Goal: Task Accomplishment & Management: Use online tool/utility

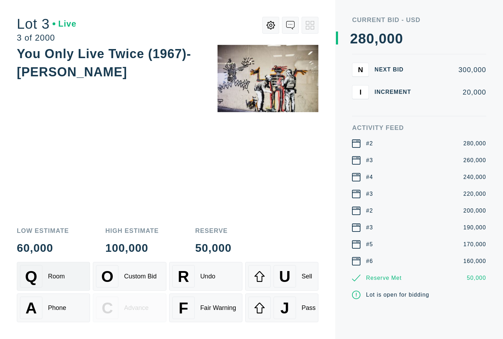
click at [83, 278] on div "Q Room" at bounding box center [53, 276] width 67 height 22
click at [64, 320] on button "A Phone" at bounding box center [53, 308] width 73 height 29
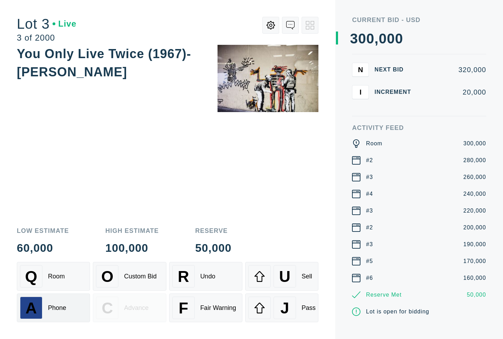
click at [60, 294] on button "A Phone" at bounding box center [53, 308] width 73 height 29
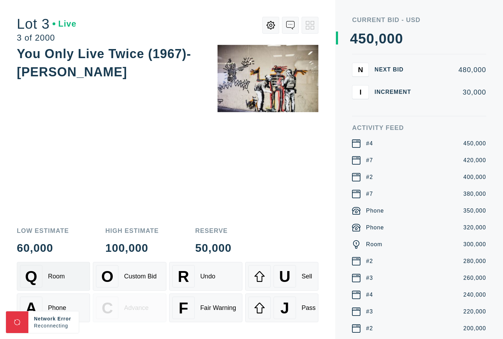
click at [50, 270] on div "Q Room" at bounding box center [53, 276] width 67 height 22
click at [64, 306] on div "Phone" at bounding box center [57, 307] width 18 height 7
click at [130, 280] on div "O Custom Bid" at bounding box center [129, 276] width 67 height 22
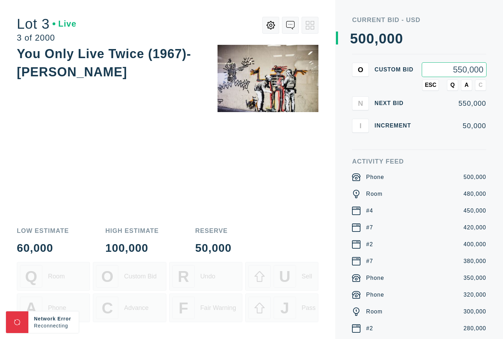
type input "550,000"
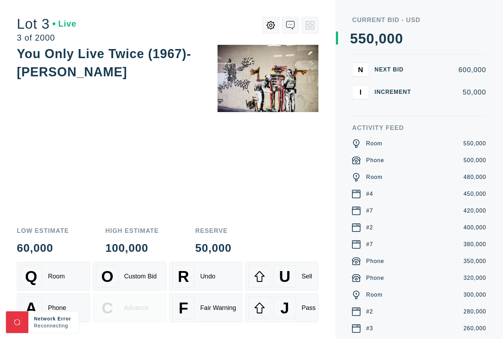
drag, startPoint x: 451, startPoint y: 85, endPoint x: 446, endPoint y: 93, distance: 9.3
click at [451, 86] on div "I Increment 50,000" at bounding box center [419, 92] width 134 height 14
click at [73, 272] on div "Q Room" at bounding box center [53, 276] width 67 height 22
click at [67, 294] on button "A Phone" at bounding box center [53, 308] width 73 height 29
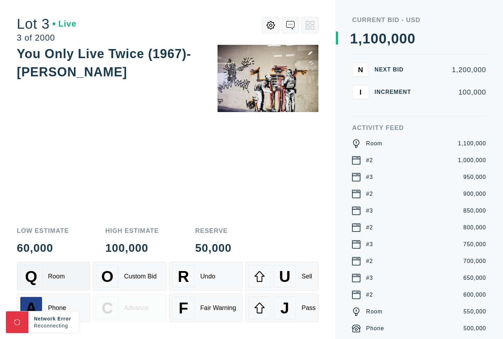
click at [67, 285] on div "Q Room" at bounding box center [53, 276] width 67 height 22
click at [66, 275] on div "Q Room" at bounding box center [53, 276] width 67 height 22
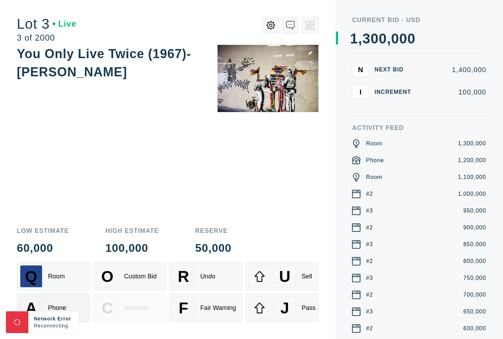
drag, startPoint x: 57, startPoint y: 300, endPoint x: 64, endPoint y: 299, distance: 7.1
click at [57, 300] on div "A Phone" at bounding box center [53, 308] width 67 height 22
click at [217, 277] on div "R Undo" at bounding box center [205, 276] width 67 height 22
click at [215, 278] on div "Undo" at bounding box center [207, 276] width 15 height 7
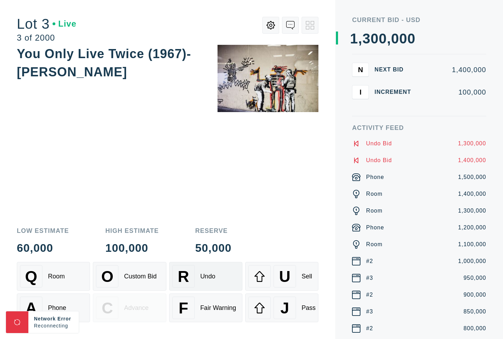
click at [215, 278] on div "Undo" at bounding box center [207, 276] width 15 height 7
click at [223, 312] on div "F Fair Warning" at bounding box center [205, 308] width 67 height 22
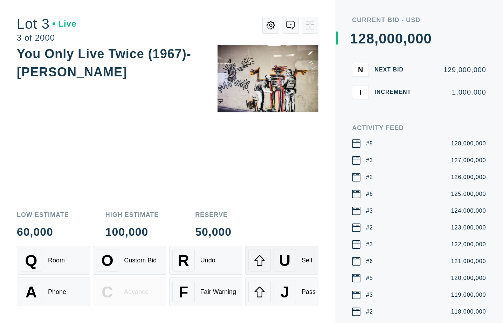
click at [301, 258] on div "U Sell" at bounding box center [281, 260] width 67 height 22
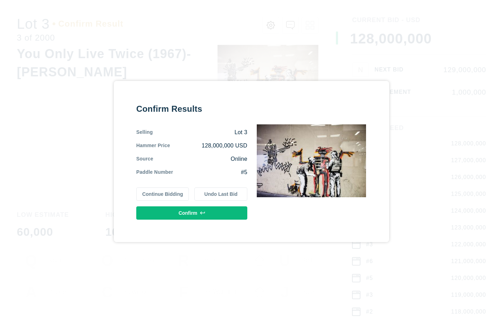
click at [216, 212] on button "Confirm" at bounding box center [191, 212] width 111 height 13
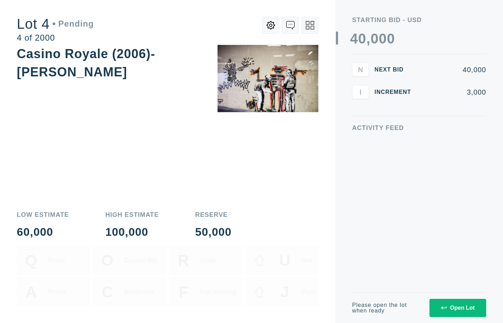
click at [452, 305] on div "Open Lot" at bounding box center [458, 308] width 34 height 6
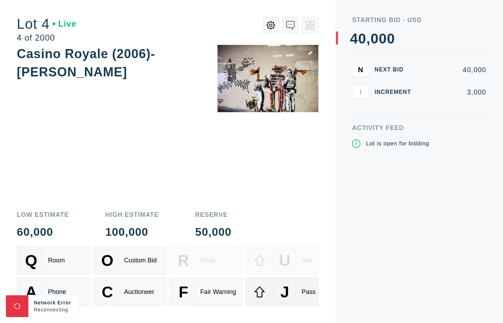
click at [286, 297] on span "J" at bounding box center [284, 292] width 9 height 18
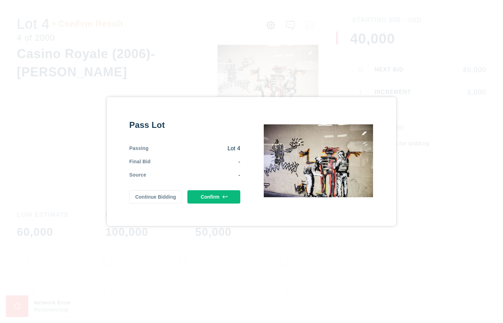
click at [221, 199] on button "Confirm" at bounding box center [213, 196] width 53 height 13
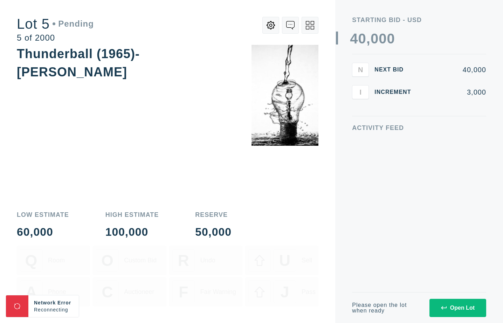
click at [462, 298] on div "Please open the lot when ready Open Lot" at bounding box center [419, 307] width 134 height 31
click at [461, 311] on div "Open Lot" at bounding box center [458, 308] width 34 height 6
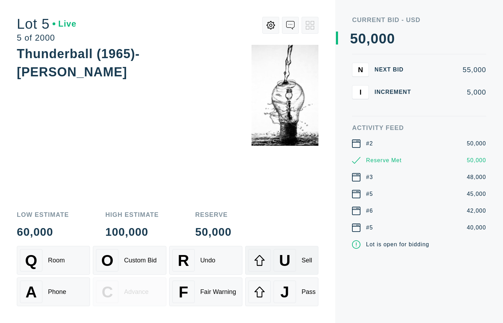
click at [288, 259] on span "U" at bounding box center [284, 261] width 11 height 18
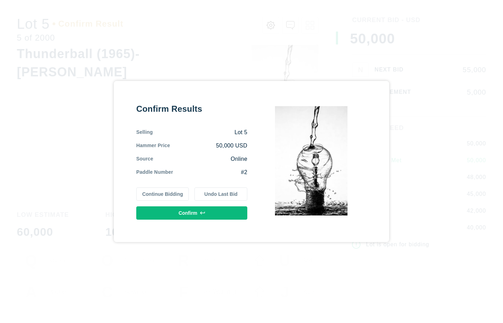
click at [220, 191] on button "Undo Last Bid" at bounding box center [220, 193] width 53 height 13
click at [217, 196] on button "Undo Last Bid" at bounding box center [220, 193] width 53 height 13
click at [223, 194] on button "Undo Last Bid" at bounding box center [220, 193] width 53 height 13
click at [222, 194] on button "Undo Last Bid" at bounding box center [220, 193] width 53 height 13
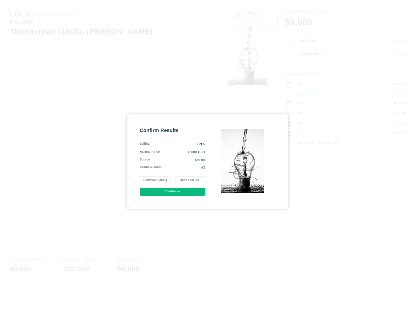
click at [192, 179] on button "Undo Last Bid" at bounding box center [189, 180] width 31 height 8
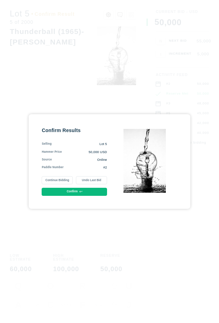
click at [65, 180] on button "Continue Bidding" at bounding box center [57, 180] width 31 height 8
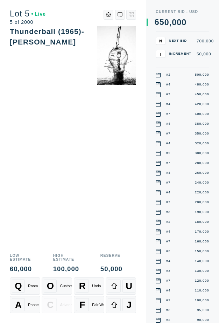
scroll to position [192, 0]
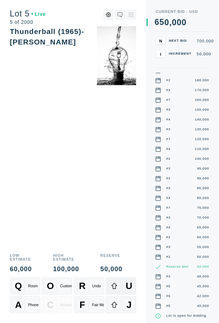
click at [121, 286] on div at bounding box center [114, 286] width 13 height 13
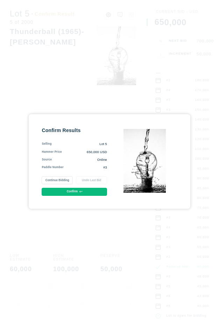
click at [67, 178] on button "Continue Bidding" at bounding box center [57, 180] width 31 height 8
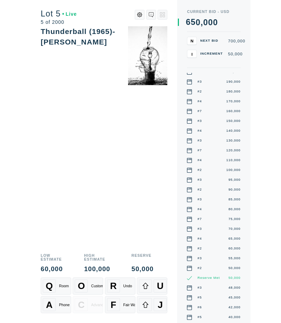
scroll to position [203, 0]
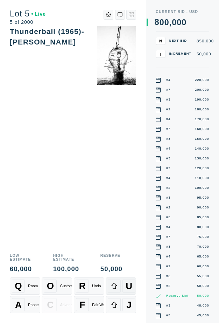
click at [120, 285] on div at bounding box center [114, 286] width 13 height 13
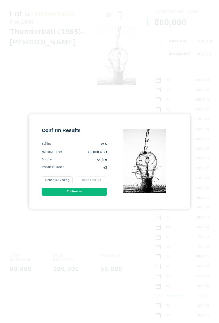
click at [64, 181] on button "Continue Bidding" at bounding box center [57, 180] width 31 height 8
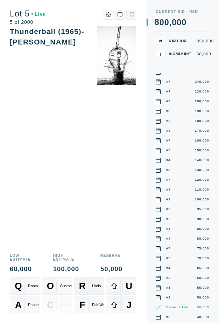
click at [85, 289] on span "R" at bounding box center [82, 286] width 7 height 11
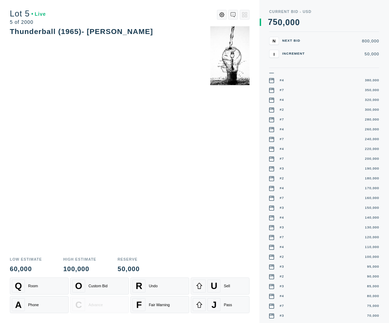
scroll to position [0, 0]
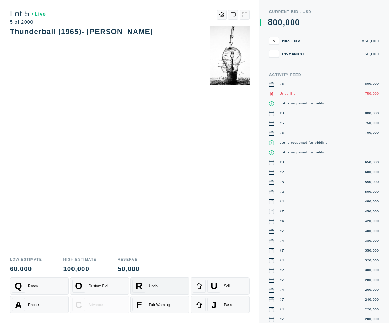
click at [160, 285] on div "R Undo" at bounding box center [159, 286] width 55 height 13
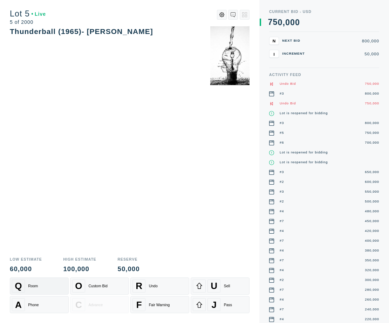
click at [41, 285] on div "Q Room" at bounding box center [39, 286] width 55 height 13
click at [41, 312] on button "A Phone" at bounding box center [39, 304] width 59 height 17
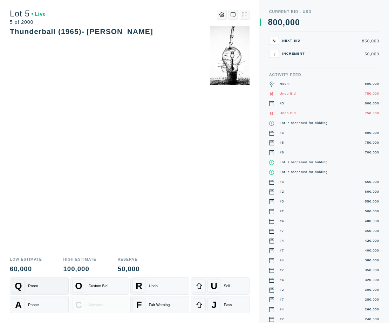
click at [38, 291] on div "Q Room" at bounding box center [39, 286] width 55 height 13
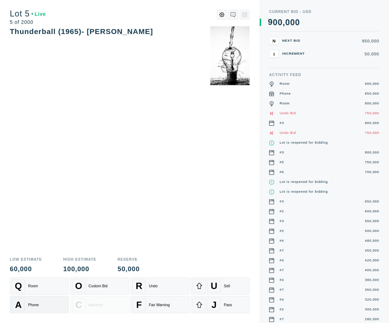
click at [29, 286] on div "Room" at bounding box center [33, 286] width 10 height 4
click at [38, 311] on button "A Phone" at bounding box center [39, 304] width 59 height 17
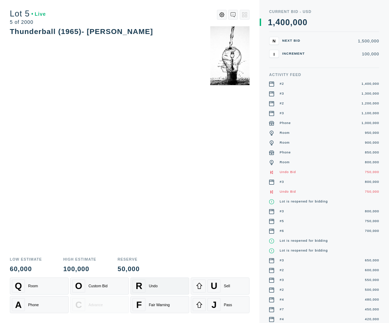
click at [152, 287] on div "Undo" at bounding box center [153, 286] width 9 height 4
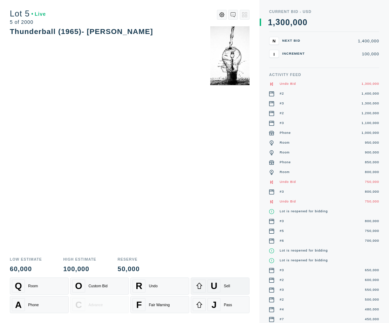
click at [219, 287] on div "U Sell" at bounding box center [220, 286] width 55 height 13
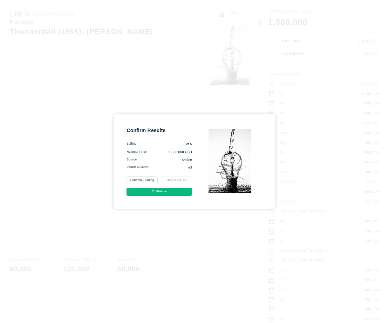
click at [138, 179] on button "Continue Bidding" at bounding box center [141, 180] width 31 height 8
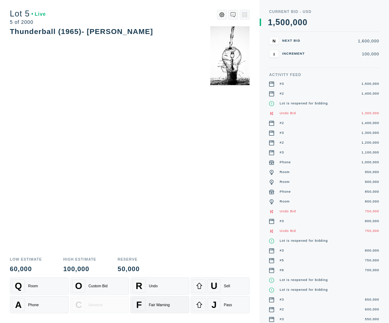
click at [154, 305] on div "Fair Warning" at bounding box center [159, 305] width 21 height 4
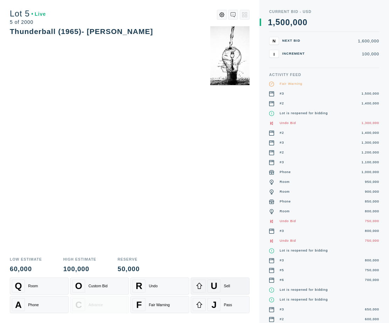
click at [219, 285] on div "Sell" at bounding box center [227, 286] width 6 height 4
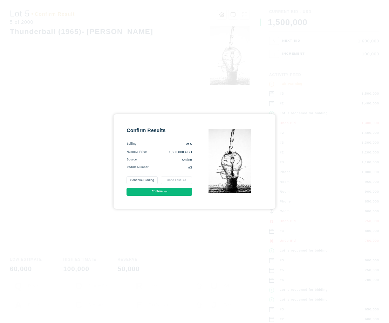
click at [173, 192] on button "Confirm" at bounding box center [159, 192] width 66 height 8
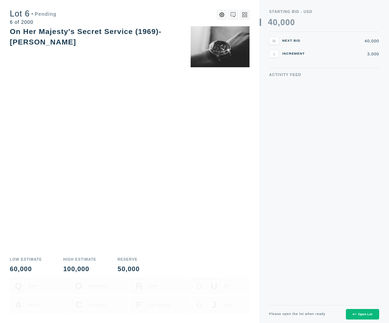
click at [219, 314] on icon at bounding box center [353, 314] width 3 height 3
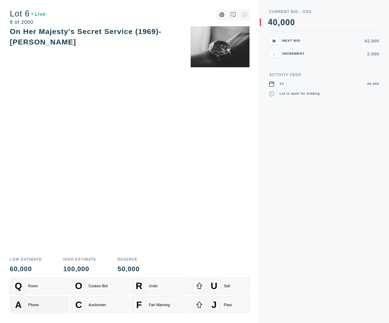
drag, startPoint x: 36, startPoint y: 285, endPoint x: 32, endPoint y: 302, distance: 16.8
click at [36, 285] on div "Room" at bounding box center [33, 286] width 10 height 4
drag, startPoint x: 35, startPoint y: 313, endPoint x: 32, endPoint y: 311, distance: 4.3
click at [35, 313] on div "Q Room O Custom Bid R Undo U Sell A Phone C Auctioneer F Fair Warning J Pass" at bounding box center [130, 300] width 240 height 46
drag, startPoint x: 41, startPoint y: 283, endPoint x: 43, endPoint y: 294, distance: 11.0
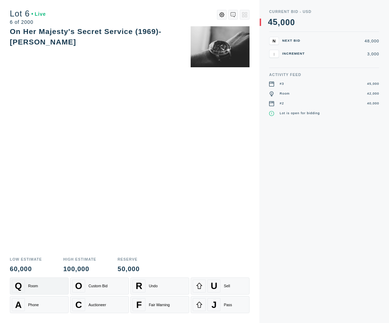
click at [41, 283] on div "Q Room" at bounding box center [39, 286] width 55 height 13
click at [47, 304] on div "A Phone" at bounding box center [39, 304] width 55 height 13
click at [219, 287] on div "Sell" at bounding box center [227, 286] width 6 height 4
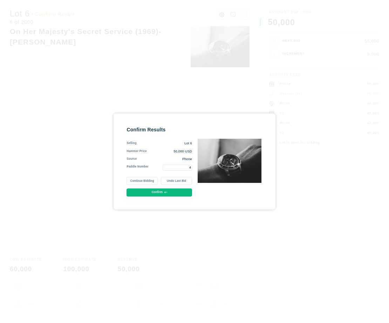
type input "4"
click at [165, 193] on icon at bounding box center [165, 192] width 3 height 3
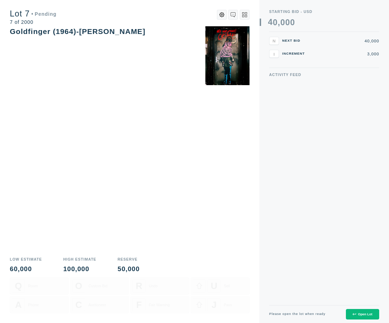
click at [219, 316] on div "Open Lot" at bounding box center [362, 315] width 20 height 4
